Goal: Navigation & Orientation: Find specific page/section

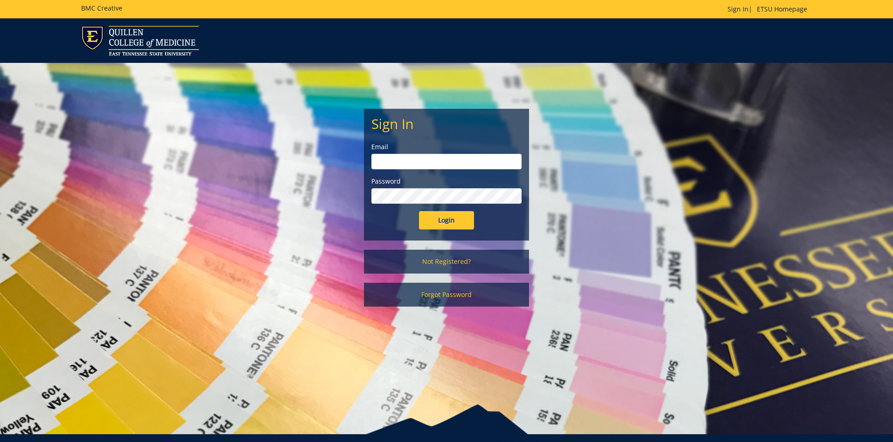
type input "[EMAIL_ADDRESS][DOMAIN_NAME]"
click at [440, 219] on input "Login" at bounding box center [446, 220] width 55 height 18
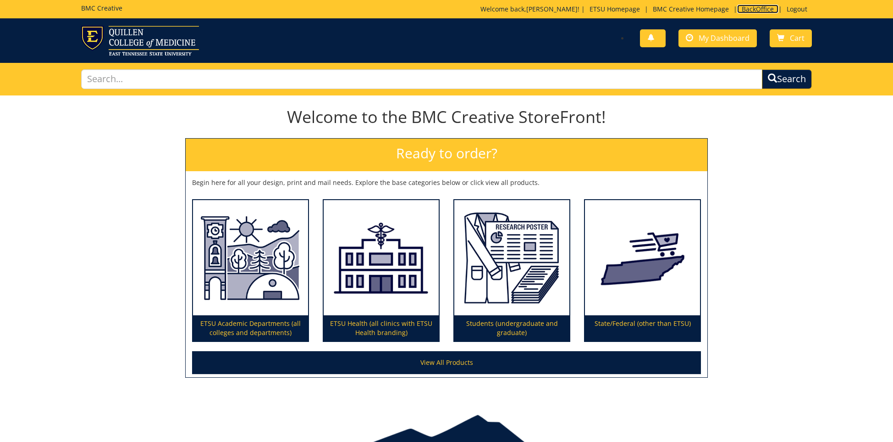
click at [761, 11] on link "BackOffice" at bounding box center [757, 9] width 41 height 9
